Goal: Information Seeking & Learning: Understand process/instructions

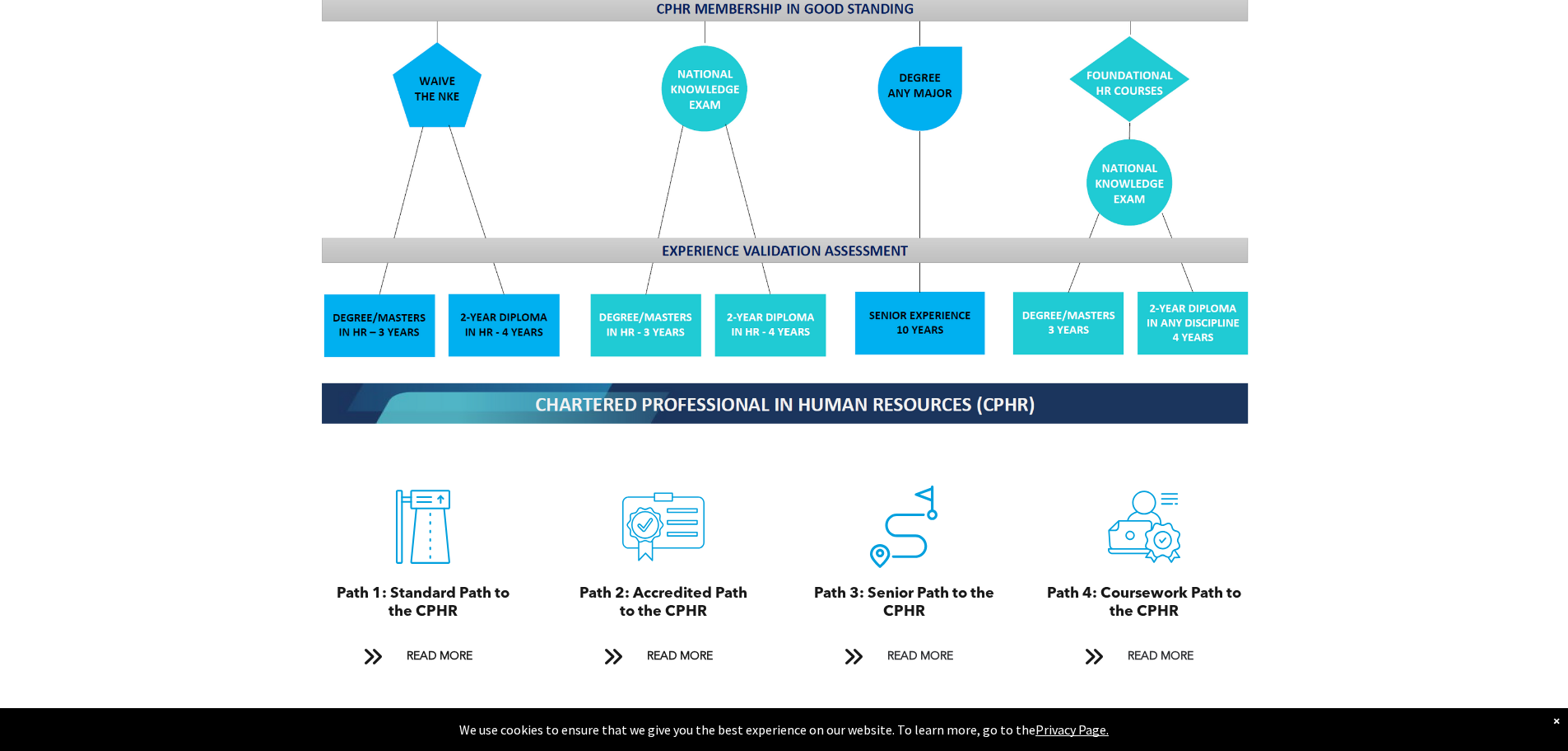
scroll to position [1565, 0]
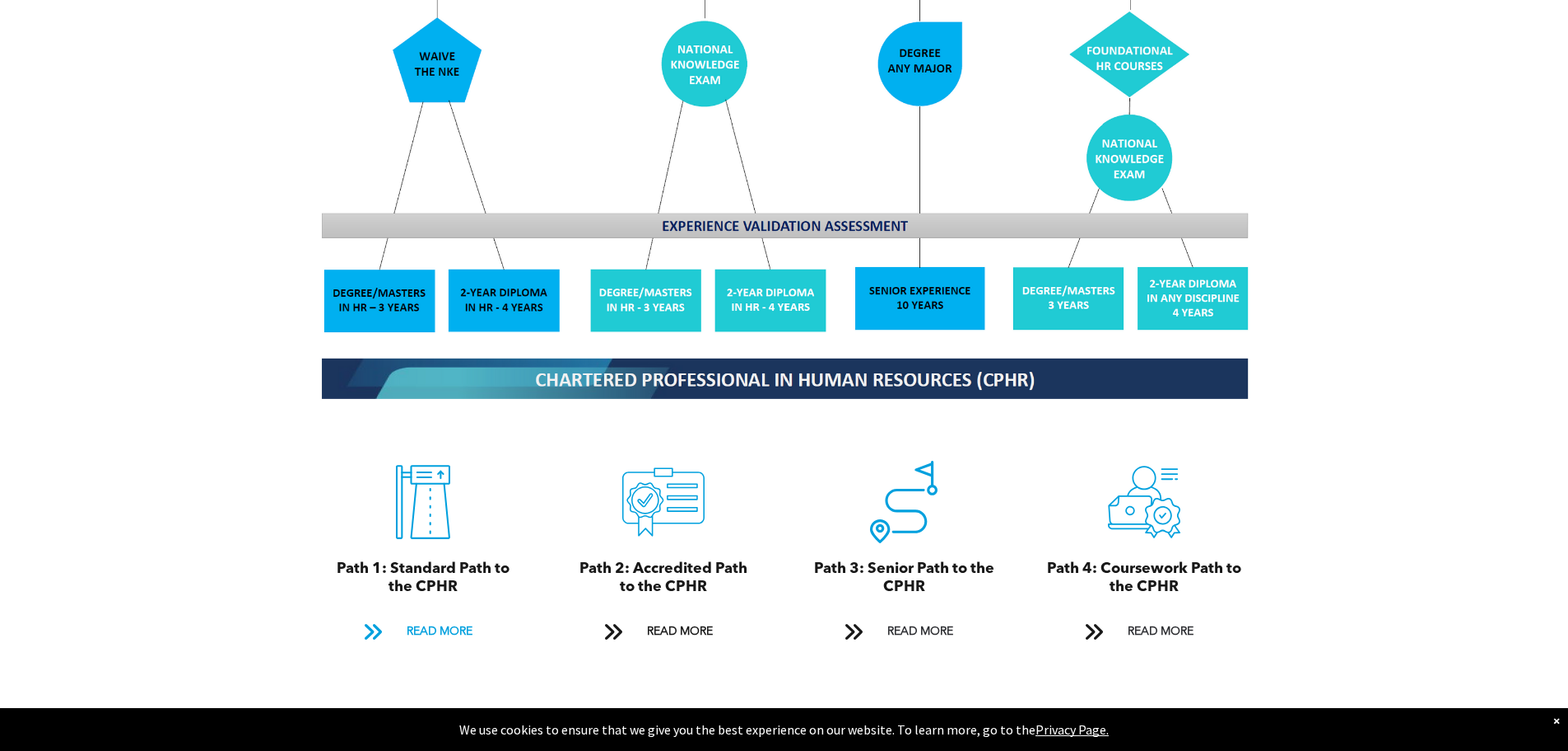
click at [428, 616] on span "READ MORE" at bounding box center [440, 631] width 78 height 31
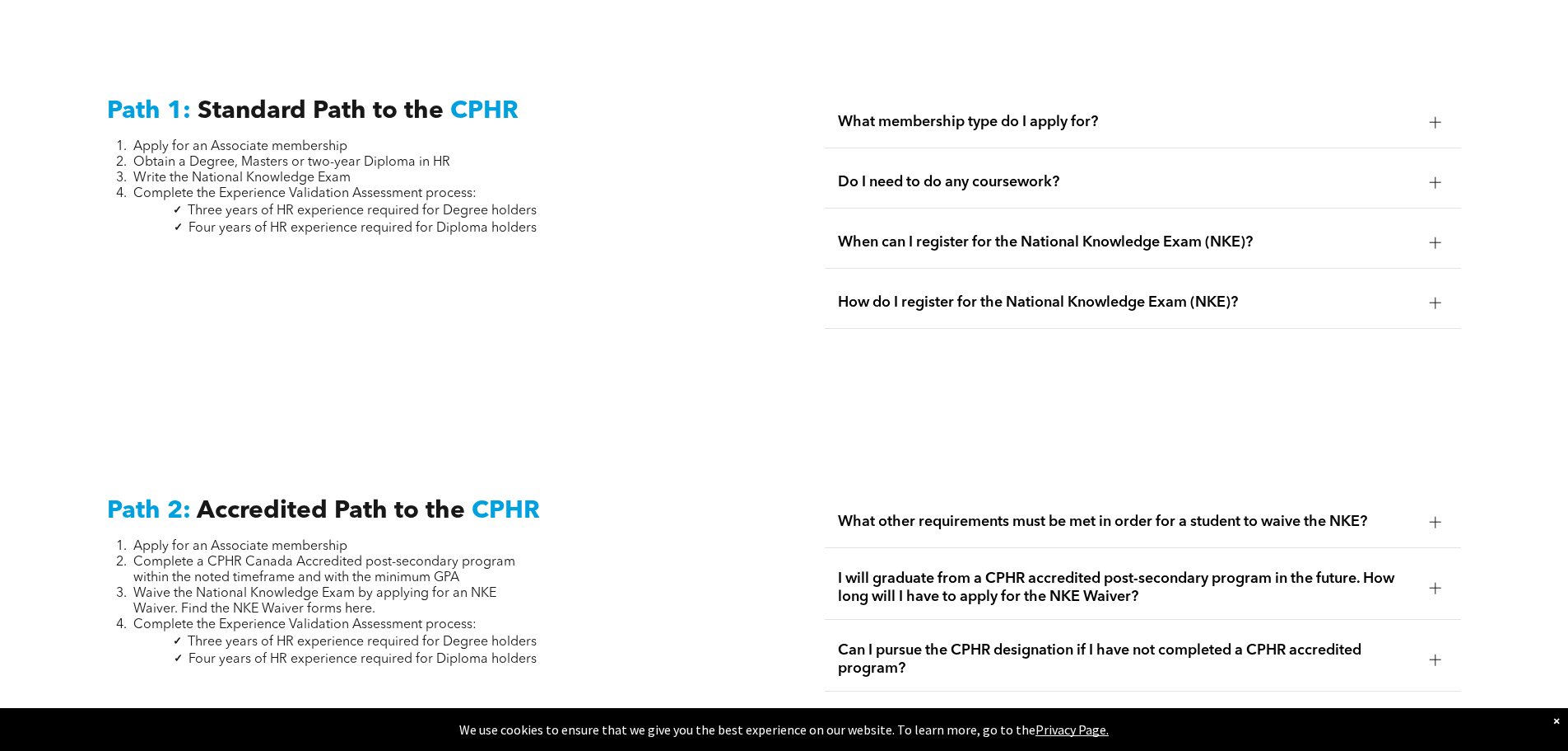
scroll to position [2294, 0]
drag, startPoint x: 299, startPoint y: 191, endPoint x: 561, endPoint y: 190, distance: 262.0
click at [561, 190] on div "Path 1: Standard Path to the CPHR Apply for an Associate membership Obtain a De…" at bounding box center [425, 219] width 663 height 275
click at [554, 225] on div "Path 1: Standard Path to the CPHR Apply for an Associate membership Obtain a De…" at bounding box center [425, 219] width 663 height 275
click at [1014, 172] on span "Do I need to do any coursework?" at bounding box center [1128, 181] width 579 height 18
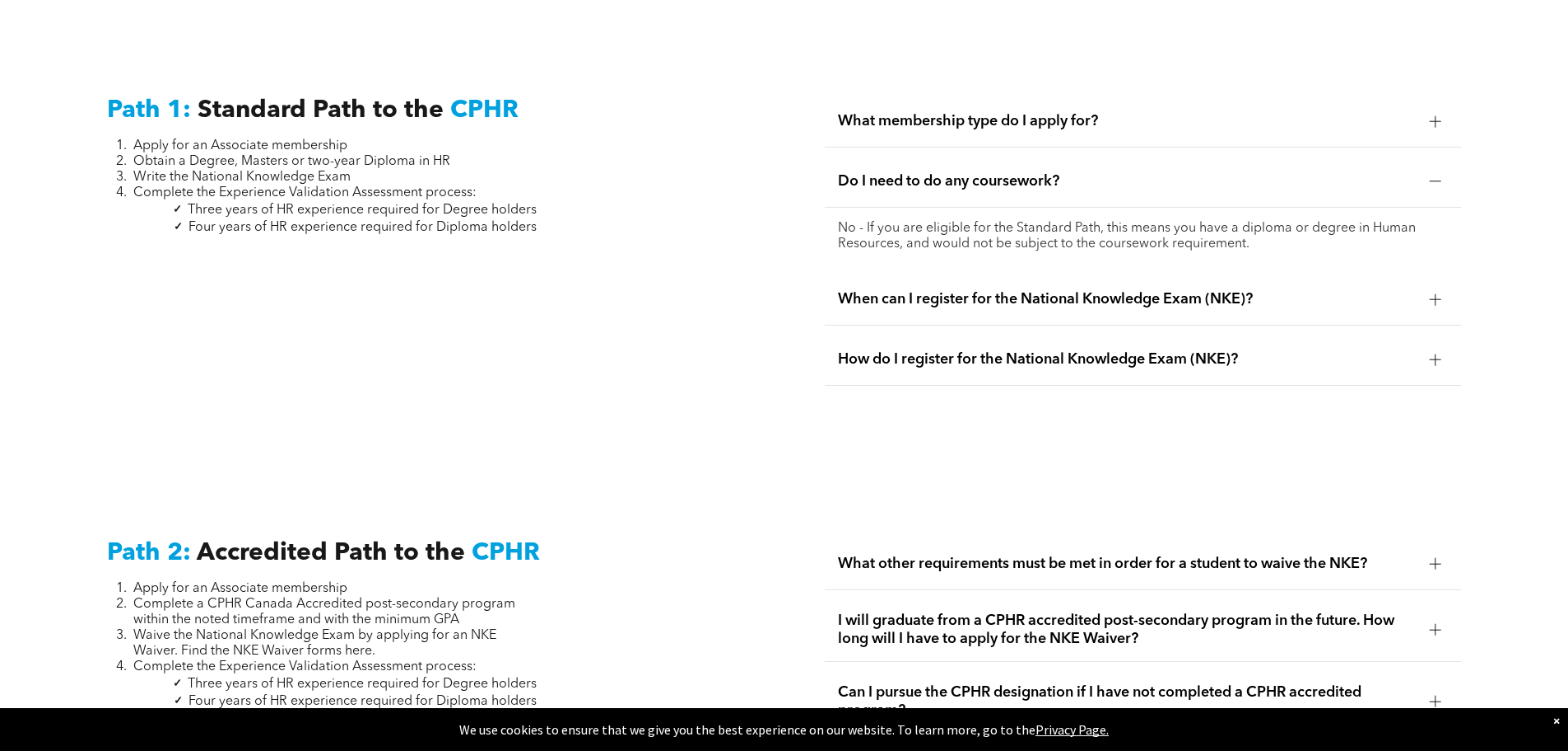
click at [1009, 172] on span "Do I need to do any coursework?" at bounding box center [1128, 181] width 579 height 18
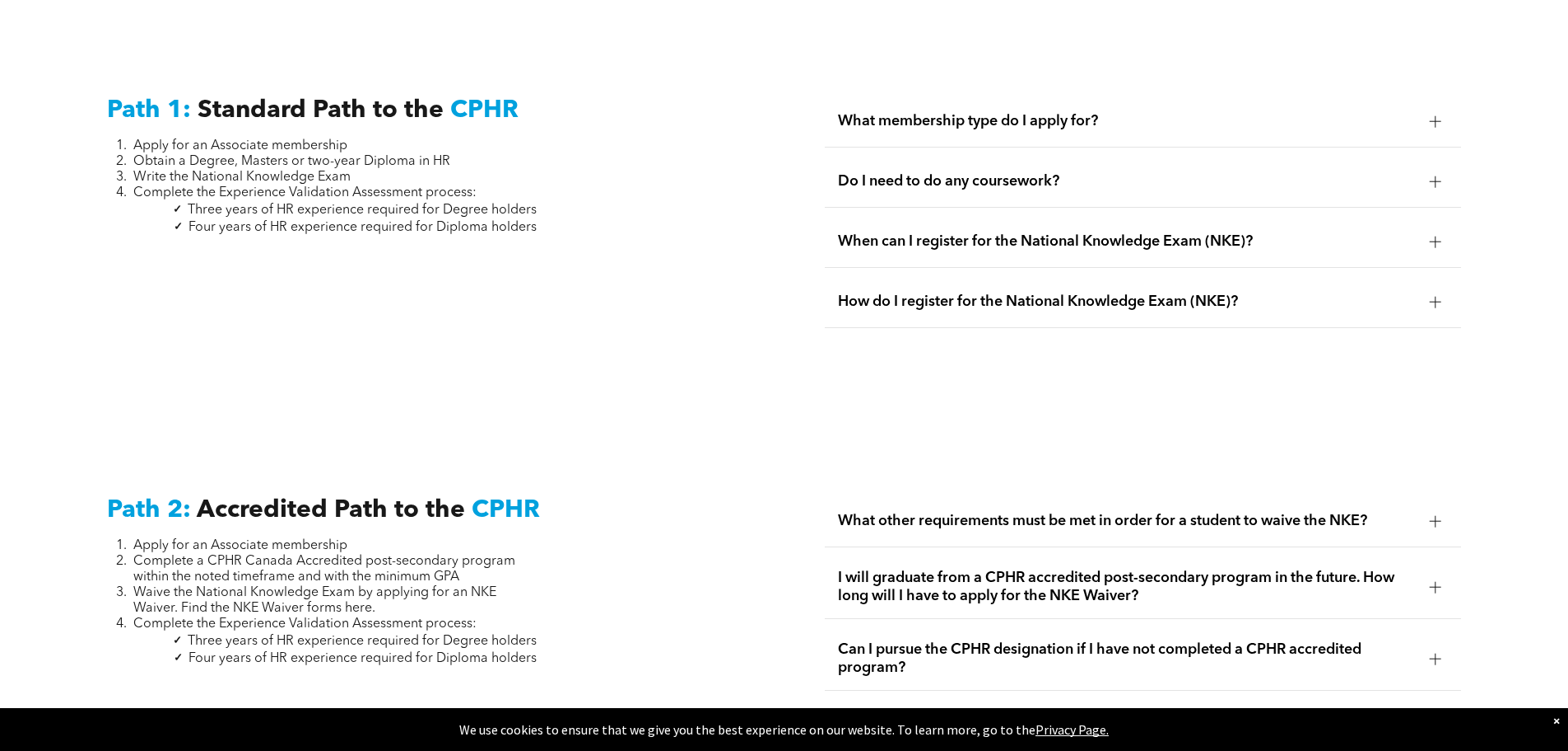
click at [999, 233] on span "When can I register for the National Knowledge Exam (NKE)?" at bounding box center [1128, 242] width 579 height 18
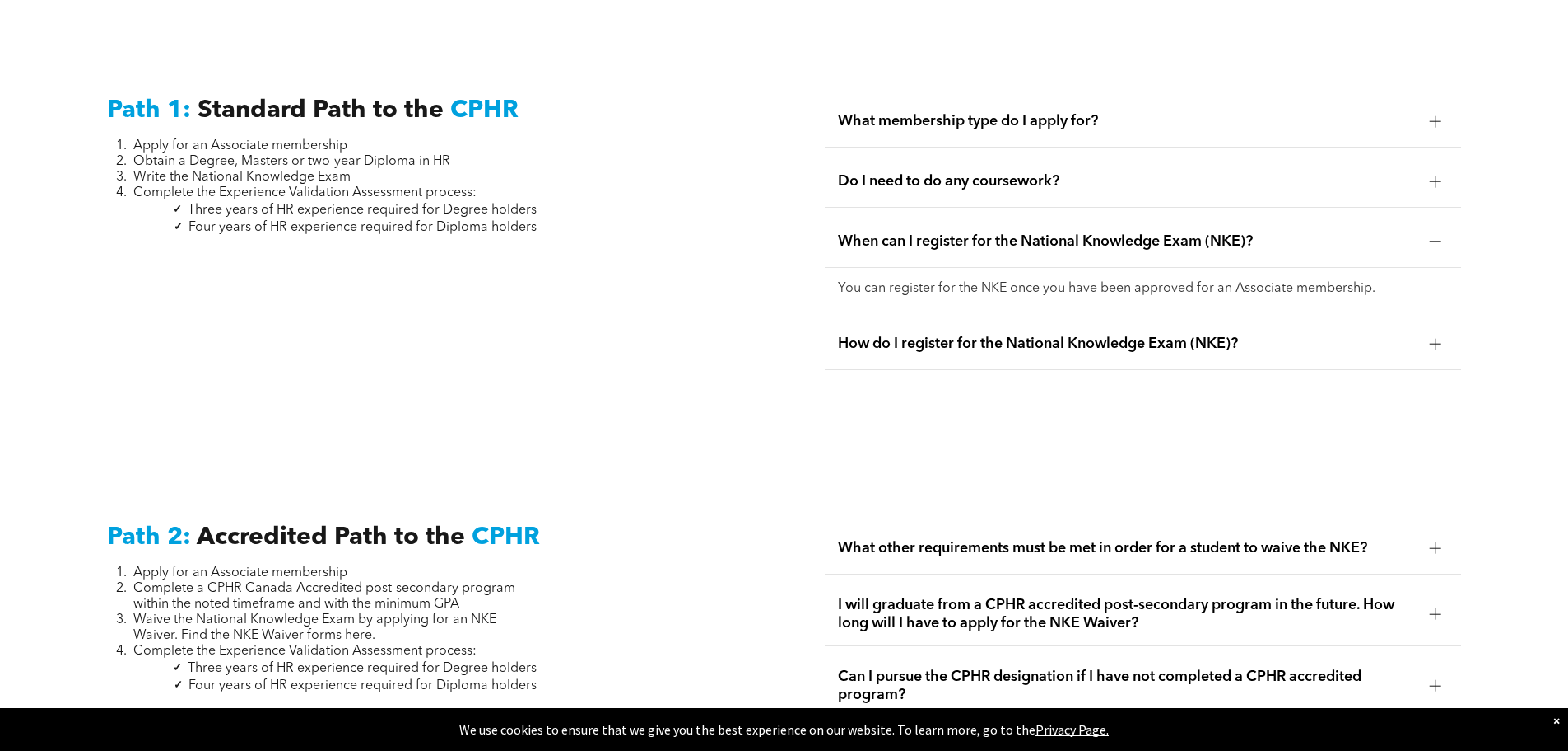
click at [999, 233] on span "When can I register for the National Knowledge Exam (NKE)?" at bounding box center [1128, 242] width 579 height 18
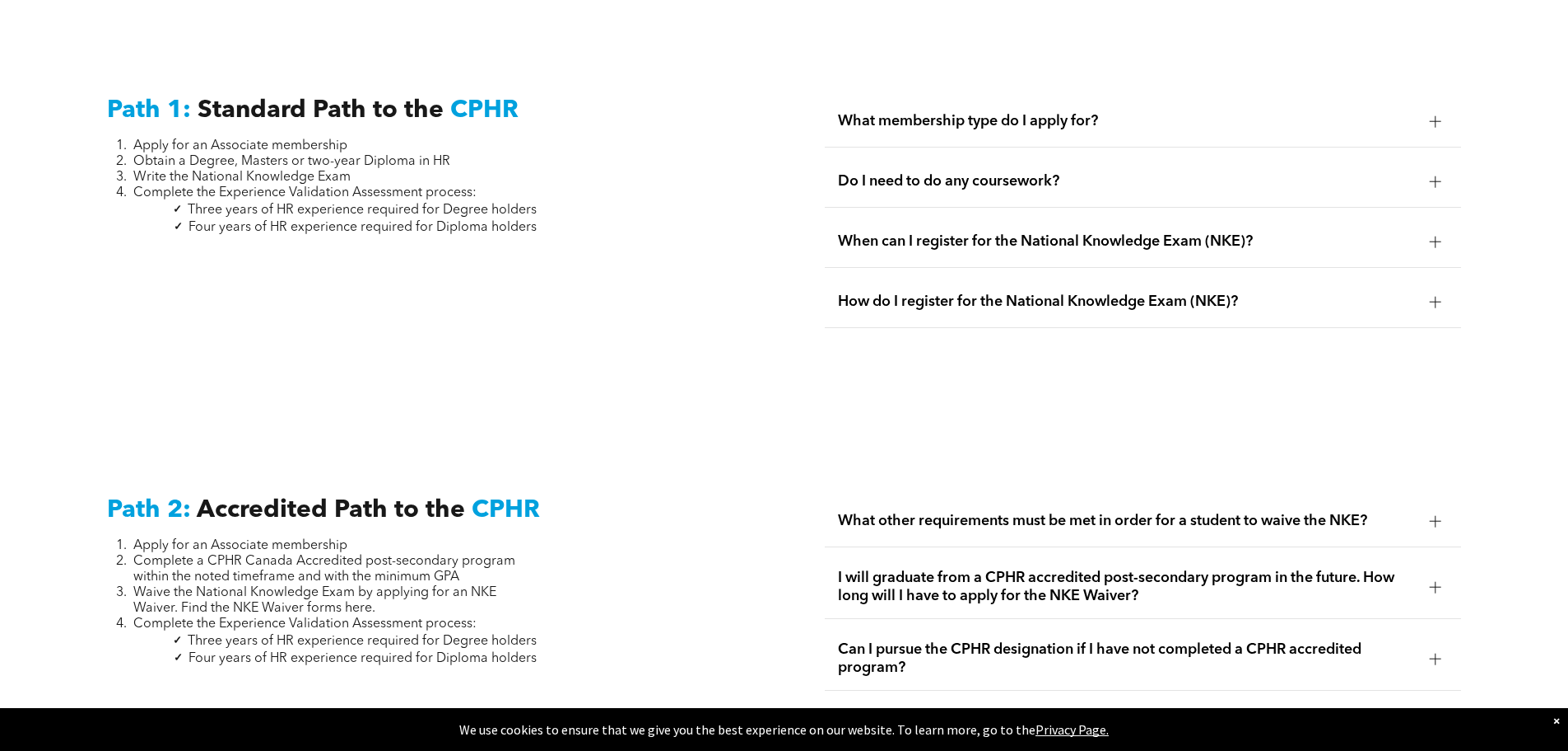
click at [997, 276] on div "How do I register for the National Knowledge Exam (NKE)?" at bounding box center [1144, 302] width 637 height 52
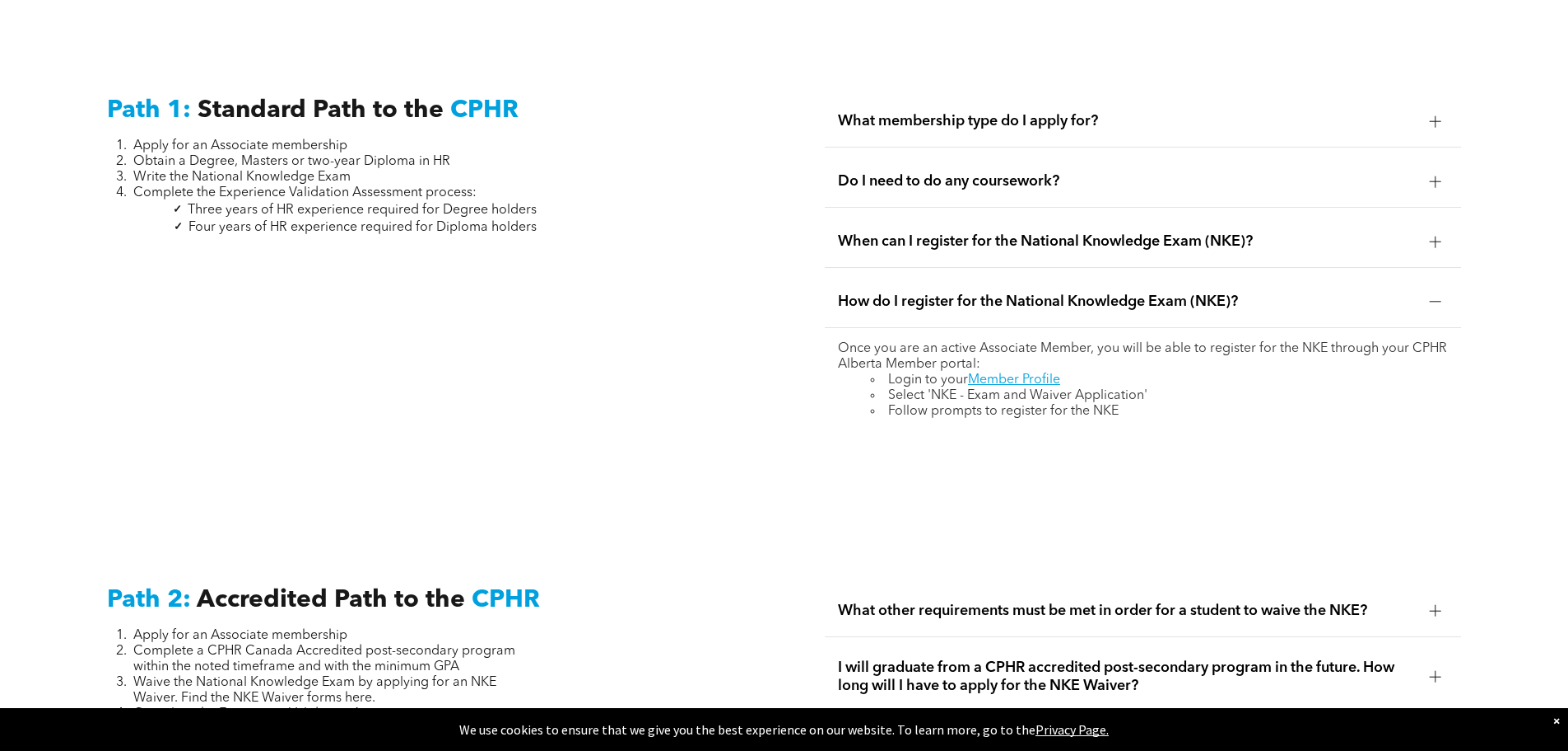
click at [996, 293] on span "How do I register for the National Knowledge Exam (NKE)?" at bounding box center [1128, 302] width 579 height 18
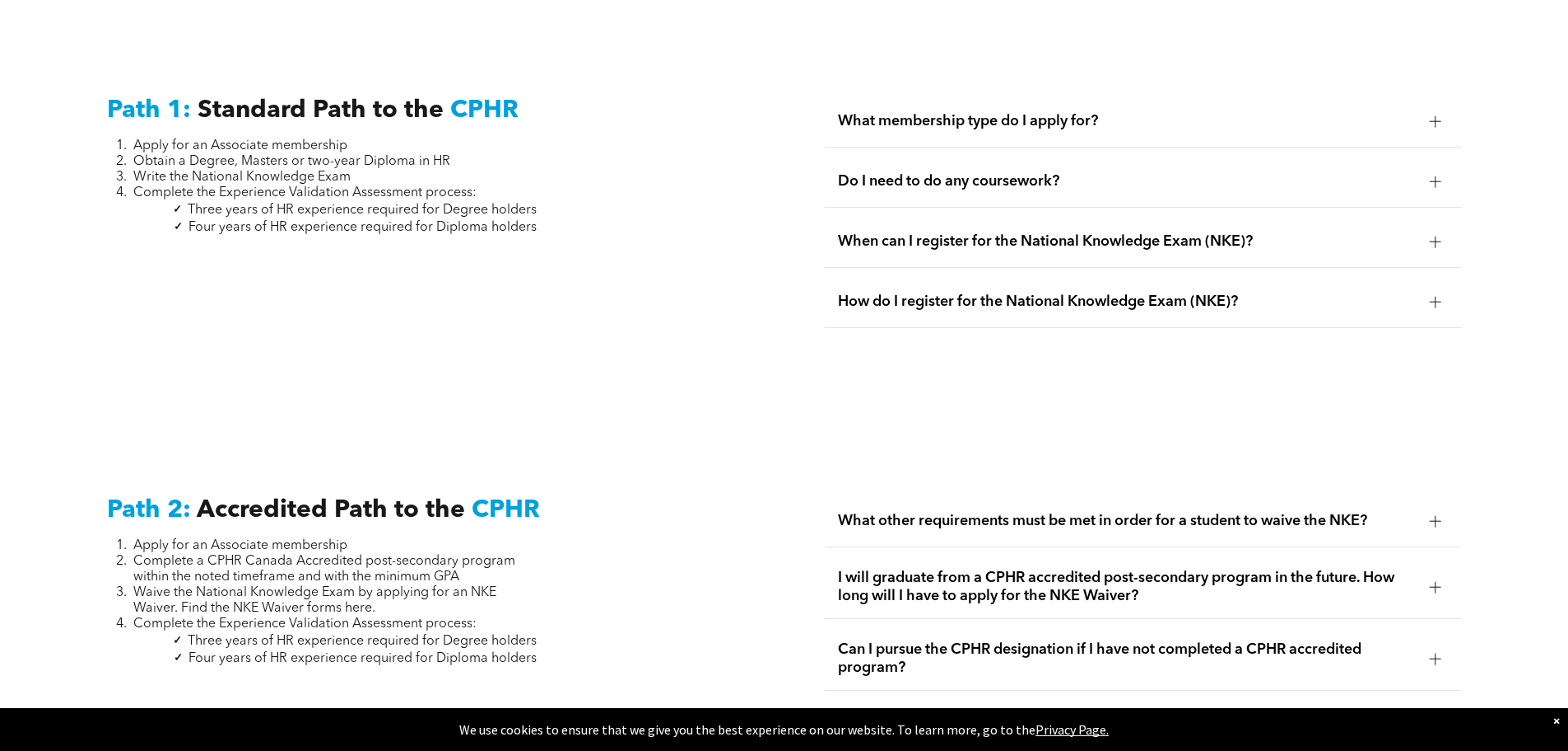
click at [969, 172] on span "Do I need to do any coursework?" at bounding box center [1128, 181] width 579 height 18
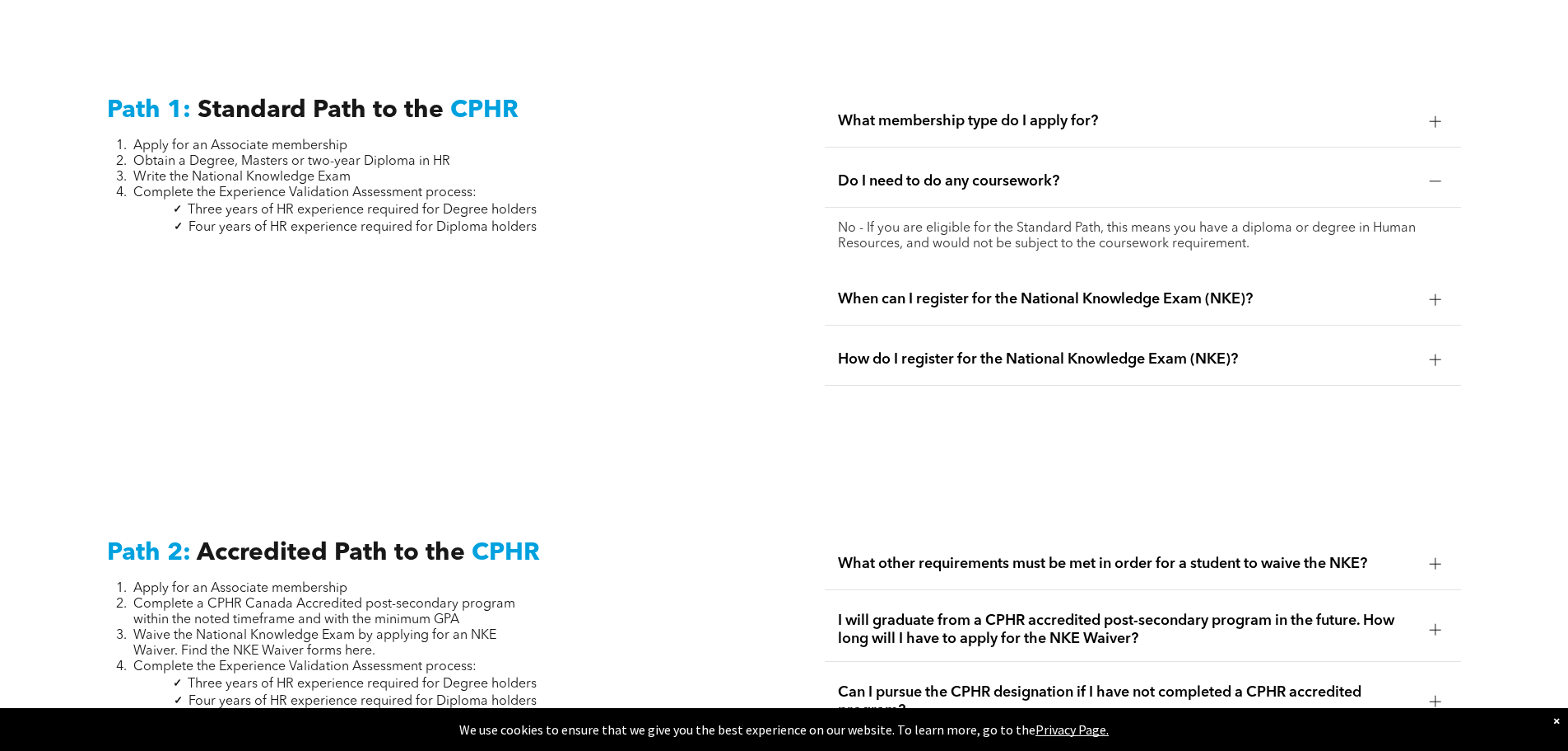
click at [969, 172] on span "Do I need to do any coursework?" at bounding box center [1128, 181] width 579 height 18
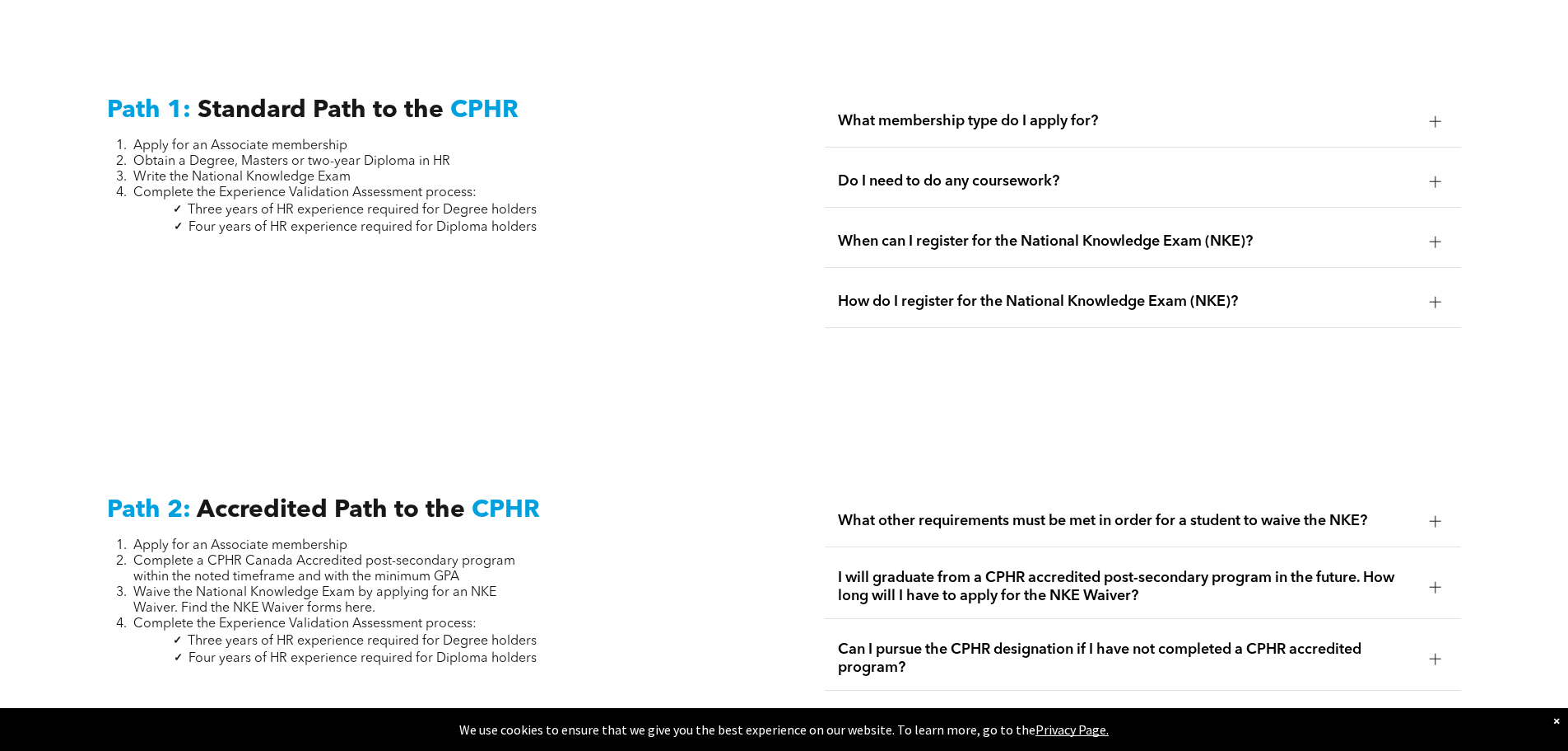
click at [955, 112] on span "What membership type do I apply for?" at bounding box center [1128, 121] width 579 height 18
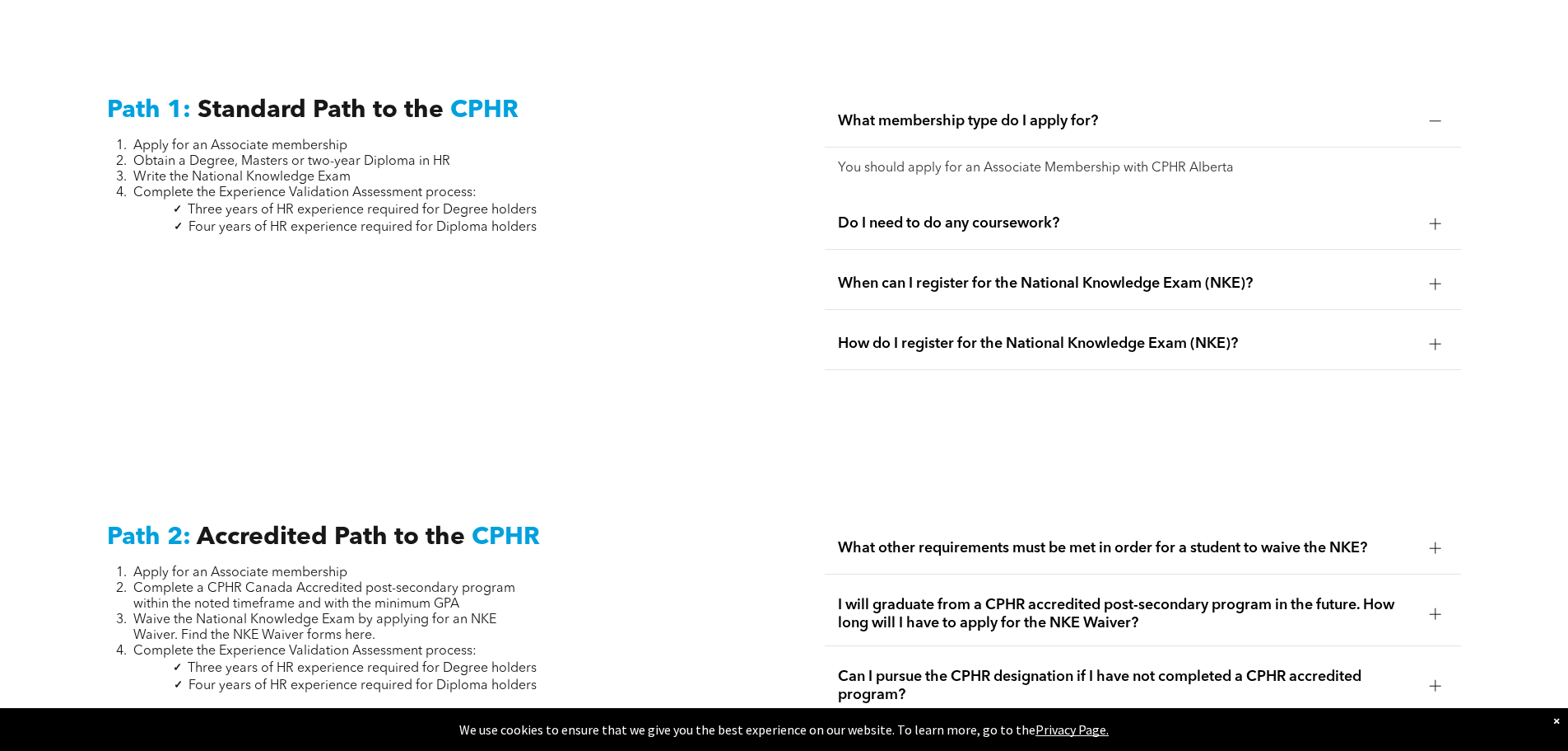
click at [949, 112] on span "What membership type do I apply for?" at bounding box center [1128, 121] width 579 height 18
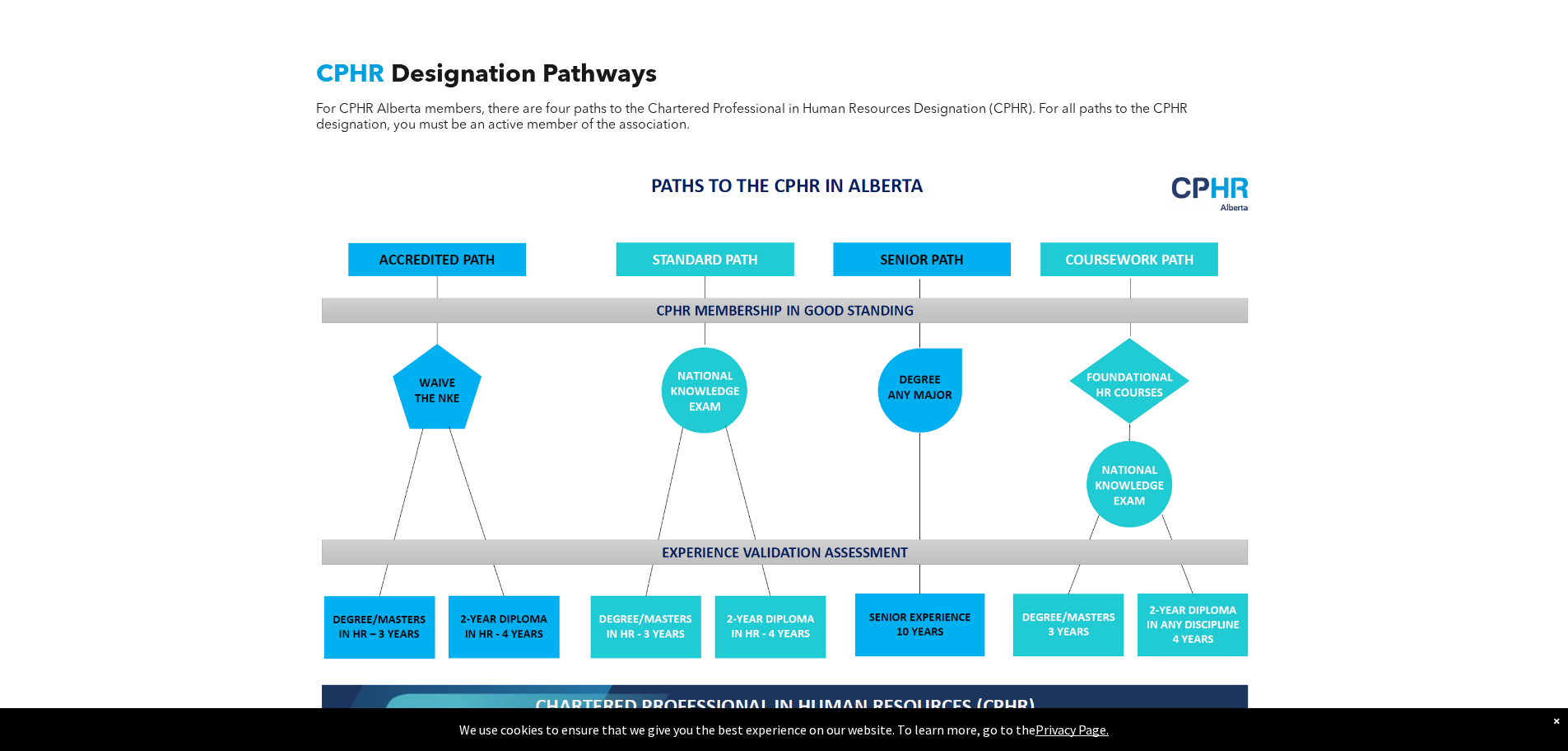
scroll to position [1222, 0]
